Goal: Transaction & Acquisition: Purchase product/service

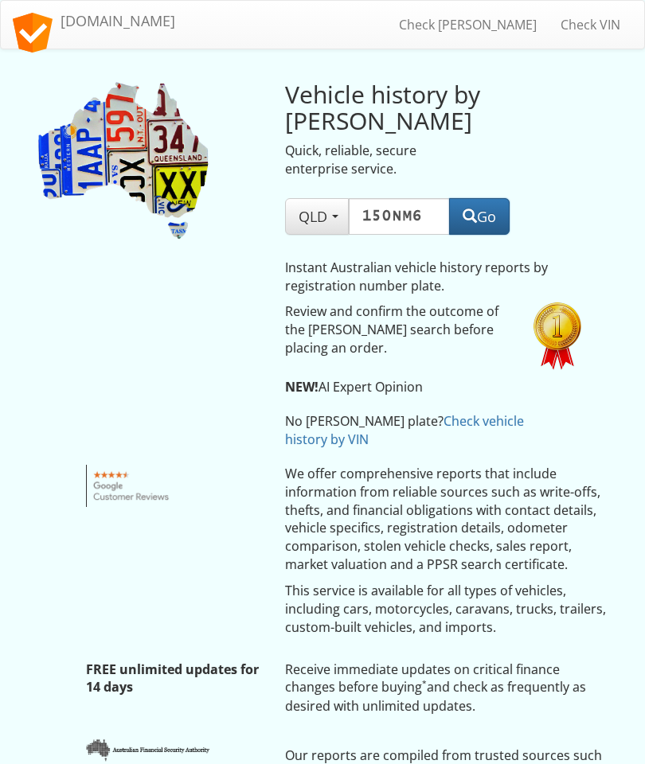
click at [483, 216] on button "Go" at bounding box center [479, 216] width 61 height 37
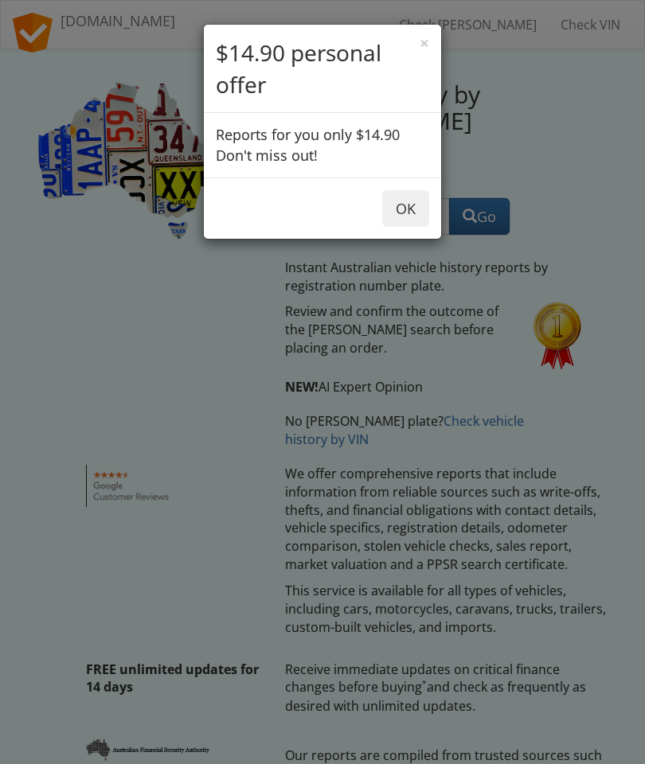
click at [408, 205] on button "OK" at bounding box center [405, 208] width 47 height 37
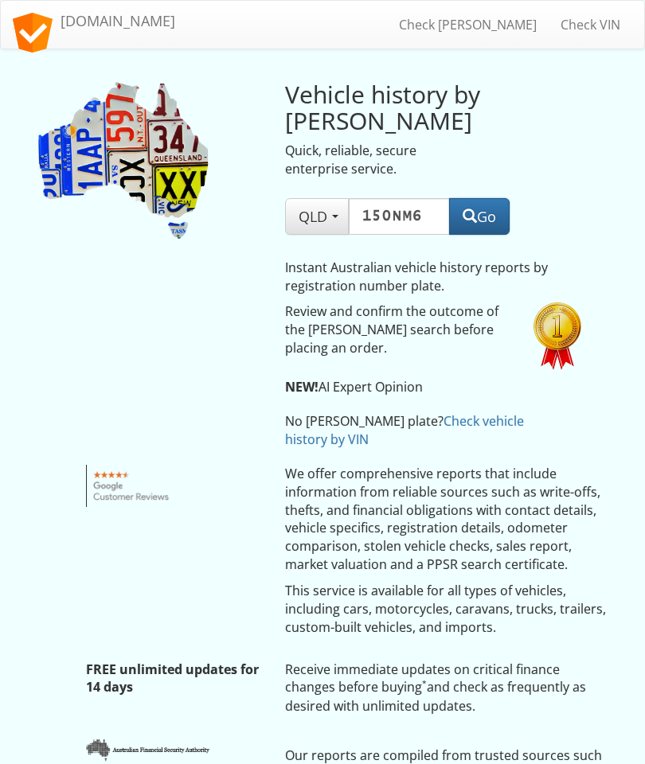
click at [487, 216] on button "Go" at bounding box center [479, 216] width 61 height 37
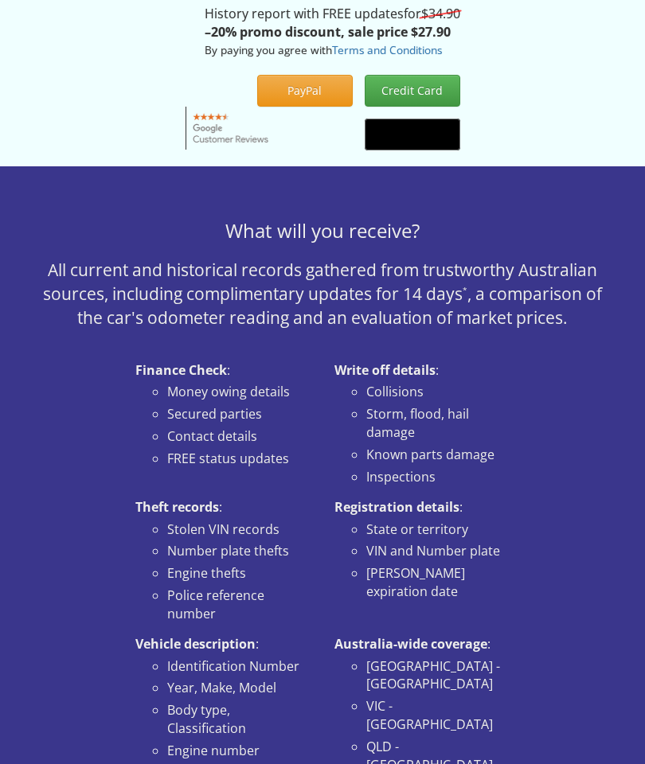
scroll to position [744, 0]
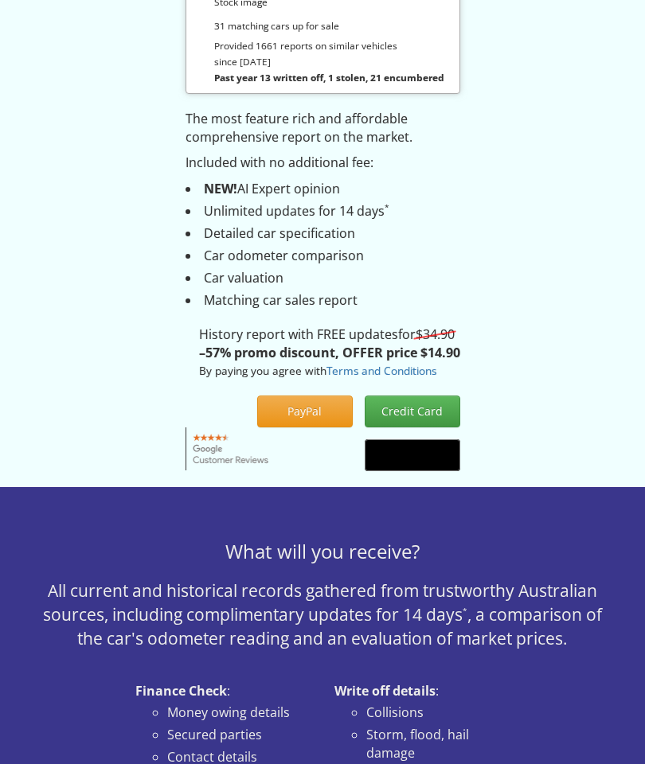
scroll to position [429, 0]
click at [303, 396] on button "PayPal" at bounding box center [305, 412] width 96 height 32
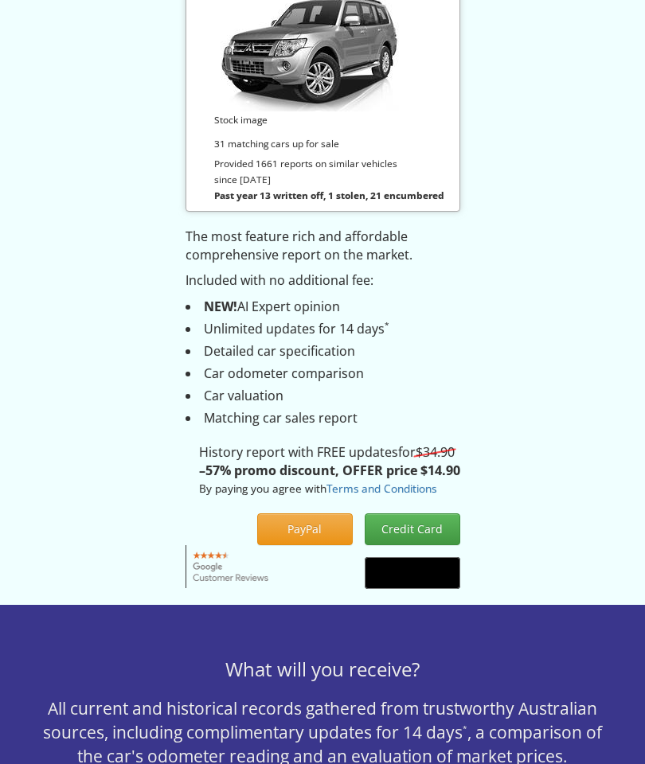
scroll to position [330, 0]
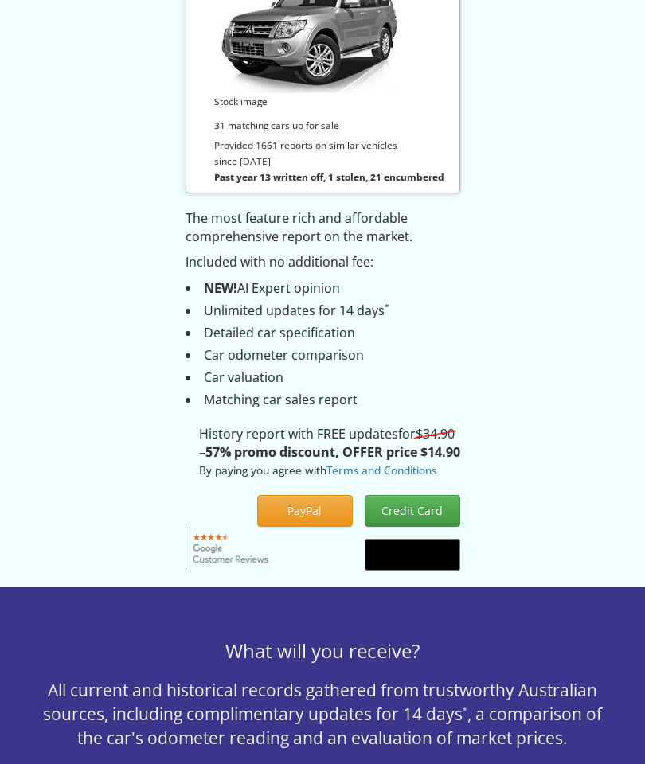
click at [307, 495] on button "PayPal" at bounding box center [305, 511] width 96 height 32
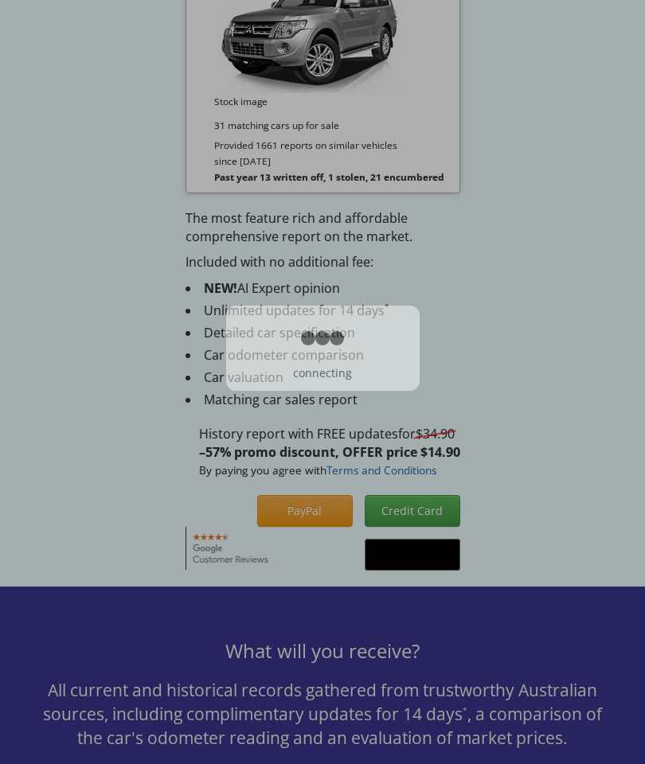
scroll to position [393, 0]
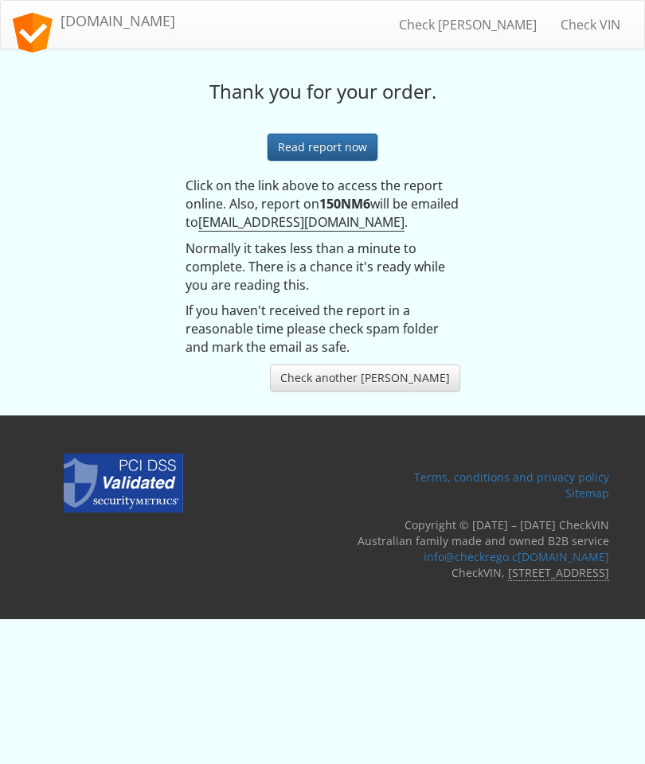
click at [322, 147] on link "Read report now" at bounding box center [323, 147] width 110 height 27
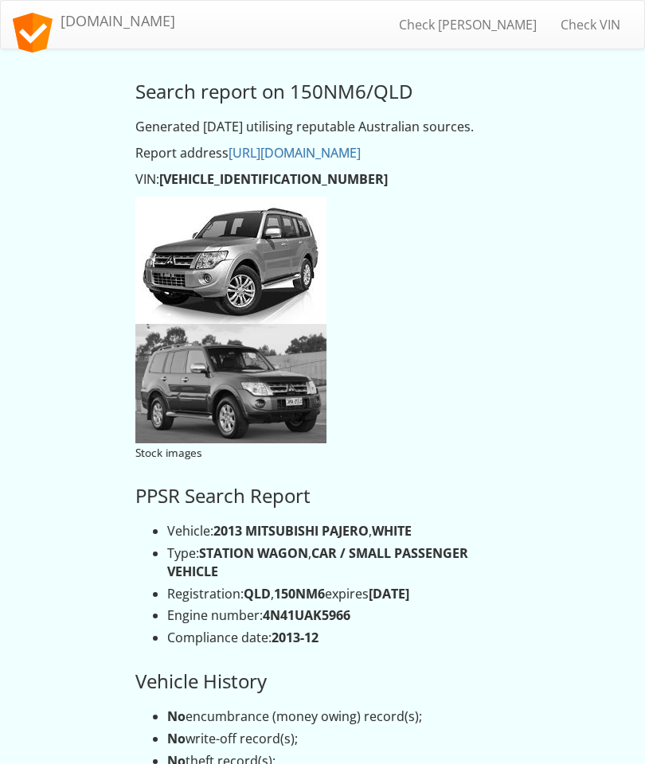
click at [600, 27] on link "Check VIN" at bounding box center [591, 25] width 84 height 40
click at [608, 21] on link "Check VIN" at bounding box center [591, 25] width 84 height 40
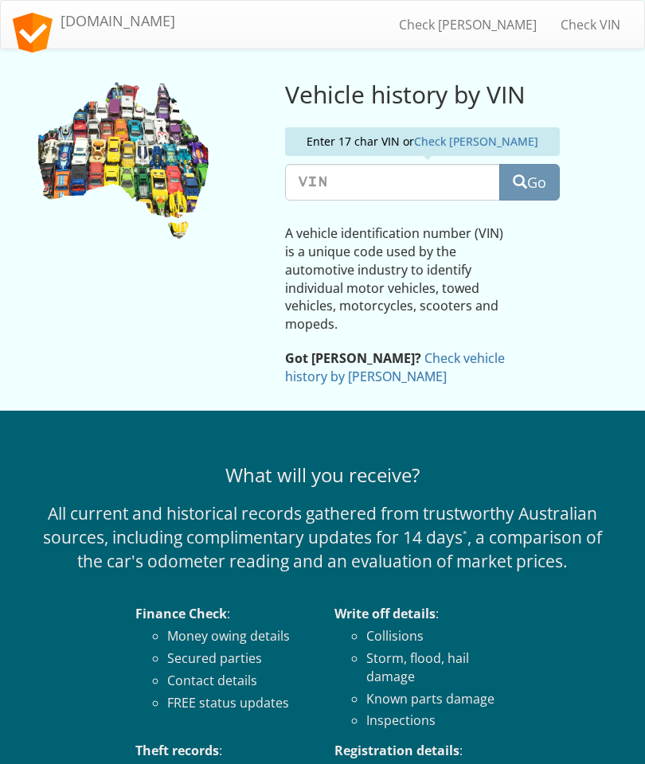
click at [315, 178] on input "text" at bounding box center [392, 182] width 215 height 37
